Goal: Task Accomplishment & Management: Manage account settings

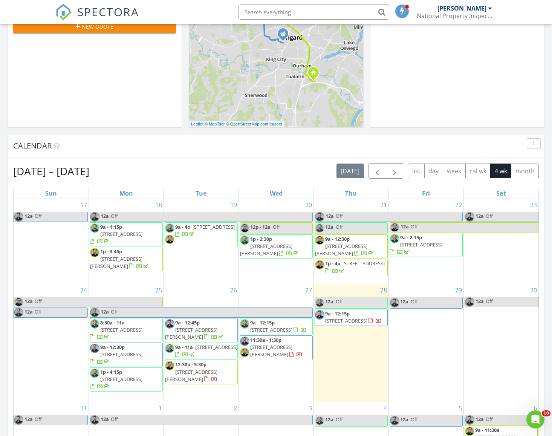
scroll to position [206, 0]
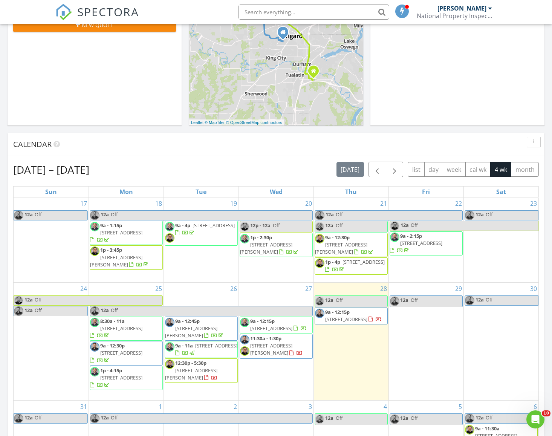
click at [212, 325] on span "15968 Dreamcatcher Ave, Sandy 97055" at bounding box center [191, 332] width 52 height 14
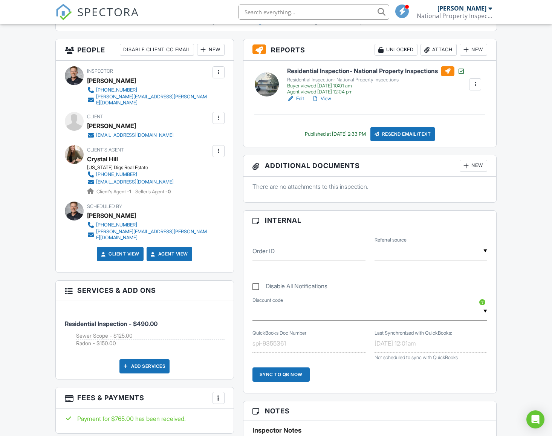
click at [475, 165] on div "New" at bounding box center [473, 166] width 27 height 12
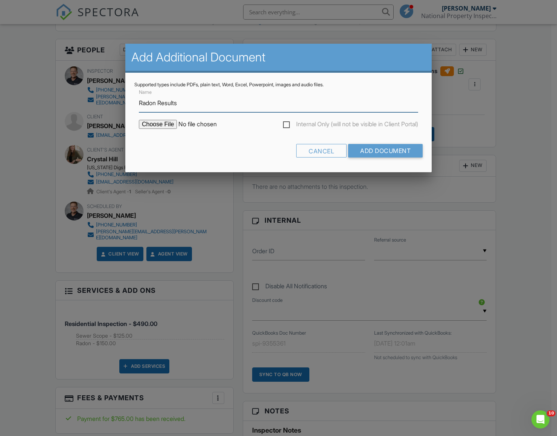
type input "Radon Results"
click at [168, 127] on input "file" at bounding box center [203, 124] width 128 height 9
type input "C:\fakepath\15968-Dreamcatcher-Ave202508281013.pdf"
click at [366, 149] on input "Add Document" at bounding box center [385, 151] width 75 height 14
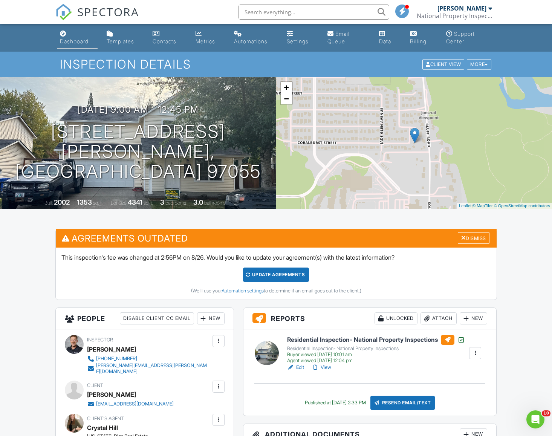
click at [73, 41] on div "Dashboard" at bounding box center [74, 41] width 29 height 6
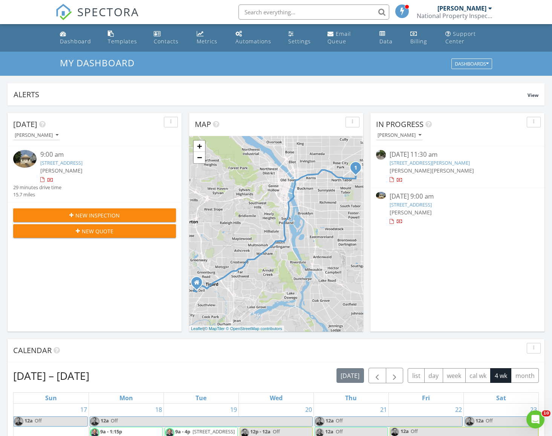
scroll to position [375, 0]
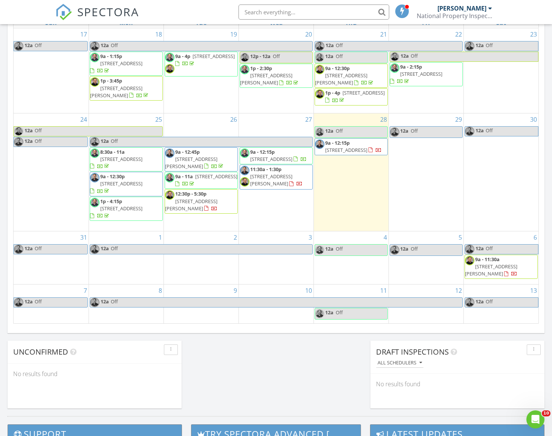
click at [119, 180] on span "[STREET_ADDRESS]" at bounding box center [121, 183] width 42 height 7
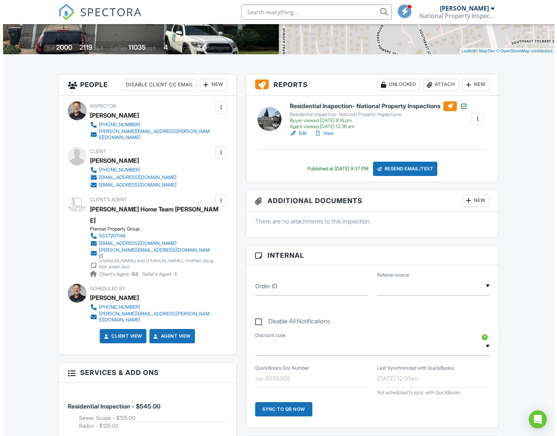
scroll to position [155, 0]
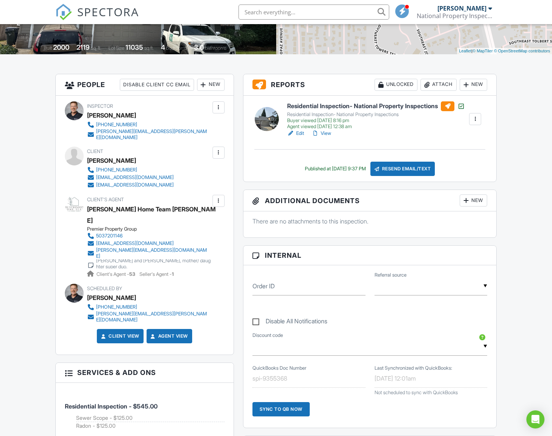
click at [473, 205] on div "New" at bounding box center [473, 200] width 27 height 12
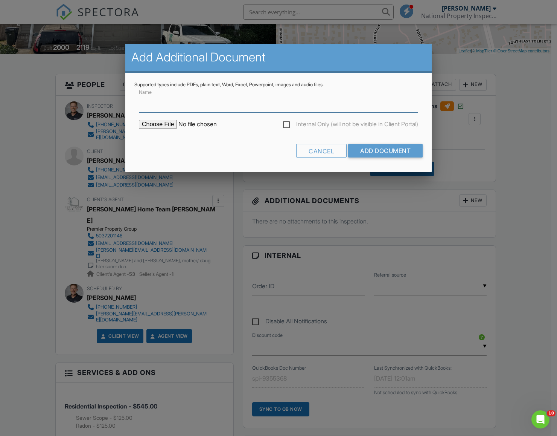
scroll to position [0, 0]
click at [163, 125] on input "file" at bounding box center [203, 124] width 128 height 9
type input "C:\fakepath\14881-SE-Lilac-Dr202508280936.pdf"
click at [250, 104] on input "Name" at bounding box center [278, 103] width 279 height 18
type input "Radon Results"
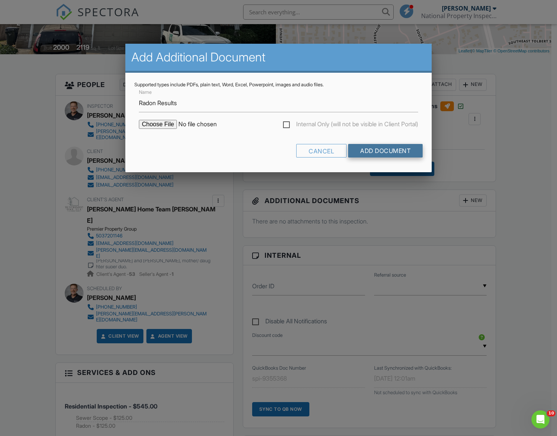
click at [375, 151] on input "Add Document" at bounding box center [385, 151] width 75 height 14
